Goal: Find specific page/section: Find specific page/section

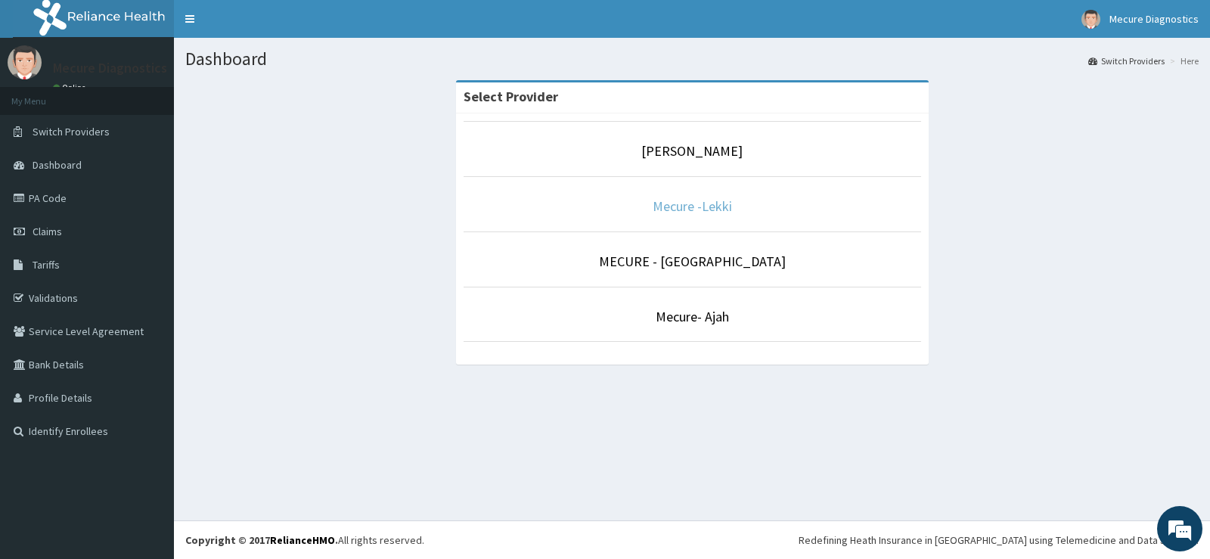
click at [690, 209] on link "Mecure -Lekki" at bounding box center [692, 205] width 79 height 17
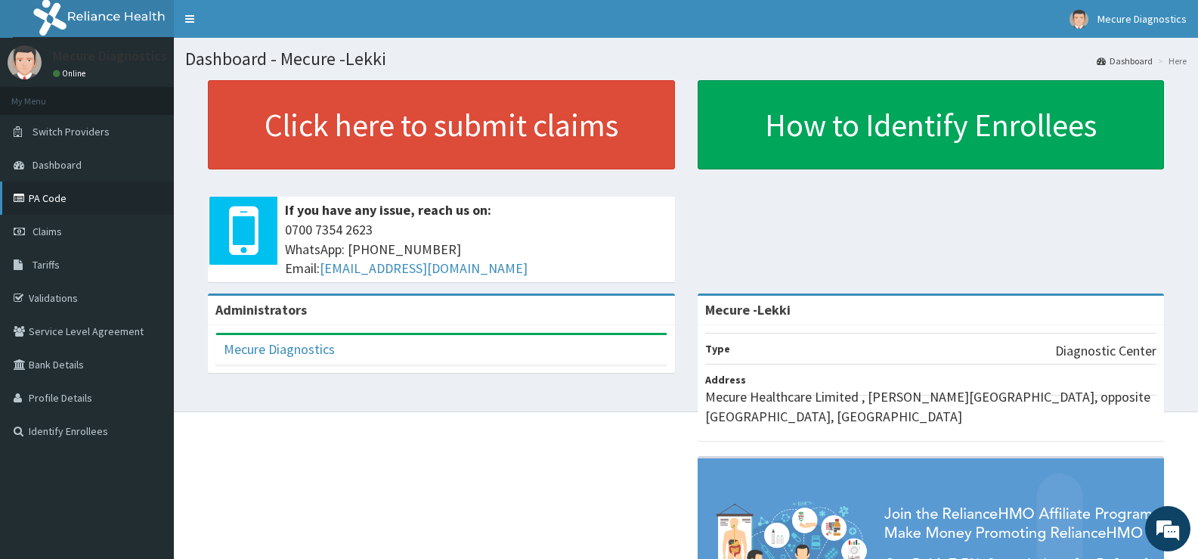
click at [67, 194] on link "PA Code" at bounding box center [87, 197] width 174 height 33
